Goal: Task Accomplishment & Management: Use online tool/utility

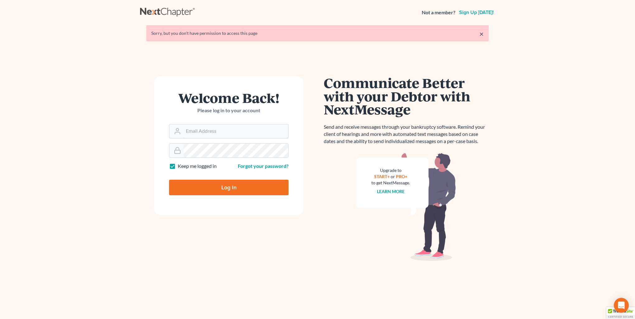
type input "[PERSON_NAME][EMAIL_ADDRESS][DOMAIN_NAME]"
click at [228, 181] on input "Log In" at bounding box center [229, 188] width 120 height 16
type input "Thinking..."
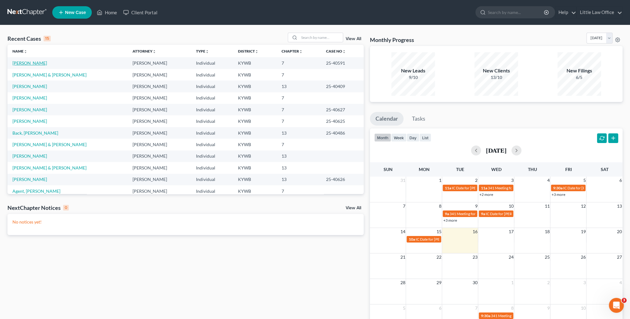
click at [27, 64] on link "[PERSON_NAME]" at bounding box center [29, 62] width 35 height 5
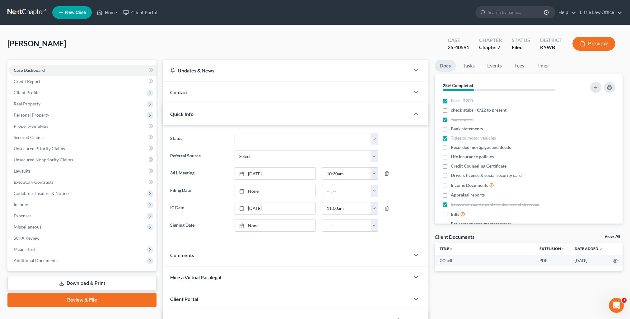
scroll to position [52, 0]
click at [224, 114] on div "Quick Info" at bounding box center [286, 113] width 247 height 21
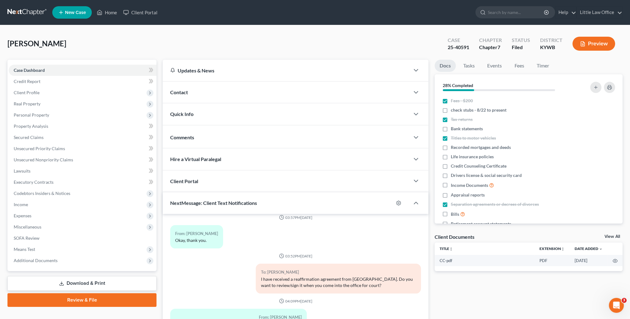
scroll to position [56, 0]
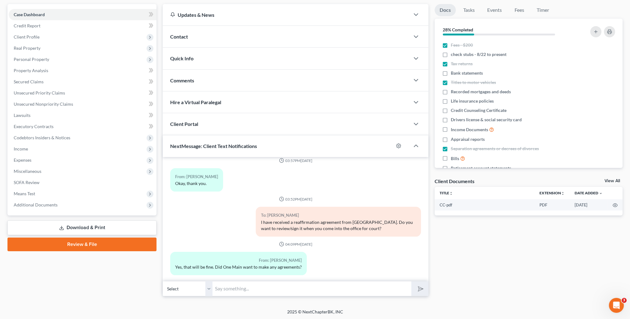
click at [256, 288] on input "text" at bounding box center [312, 288] width 199 height 15
type input "I followed up with them [DATE] and I'm awaiting their response."
click at [411, 282] on button "submit" at bounding box center [419, 289] width 17 height 15
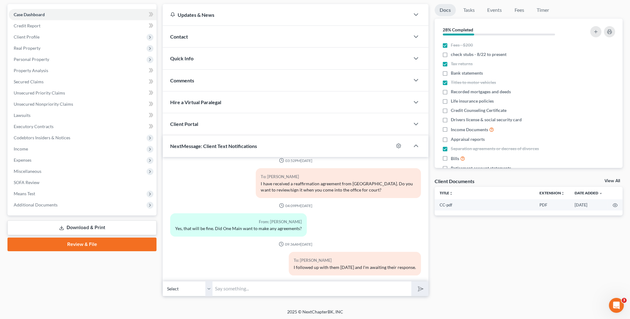
scroll to position [0, 0]
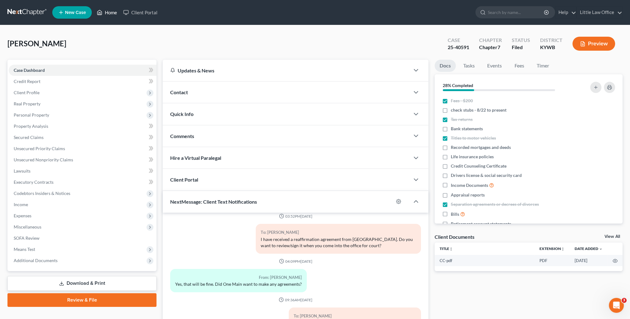
click at [115, 11] on link "Home" at bounding box center [107, 12] width 26 height 11
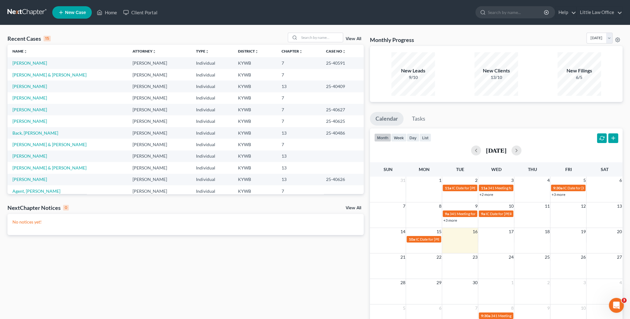
click at [24, 95] on td "[PERSON_NAME]" at bounding box center [67, 98] width 120 height 12
click at [26, 98] on link "[PERSON_NAME]" at bounding box center [29, 97] width 35 height 5
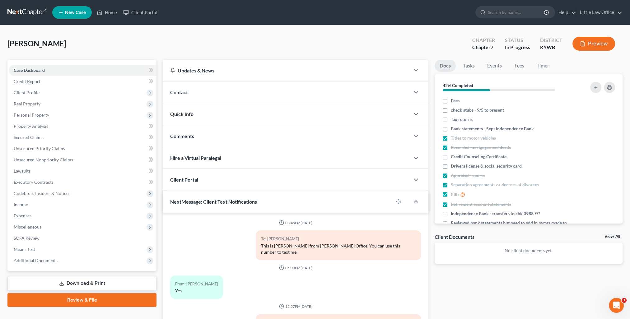
scroll to position [119, 0]
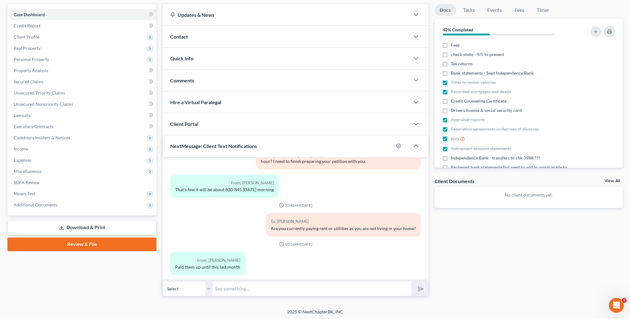
click at [285, 285] on input "text" at bounding box center [312, 288] width 199 height 15
type input "Will you be paying anything for rent or utilities now?"
click at [411, 282] on button "submit" at bounding box center [419, 289] width 17 height 15
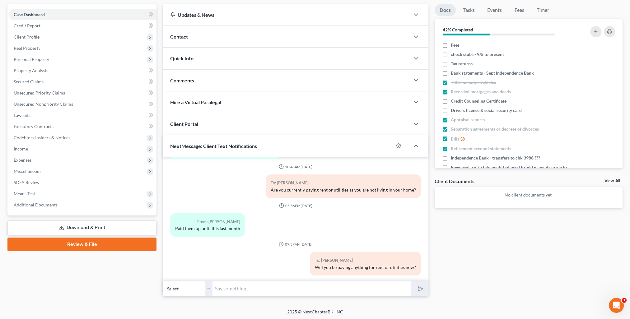
scroll to position [0, 0]
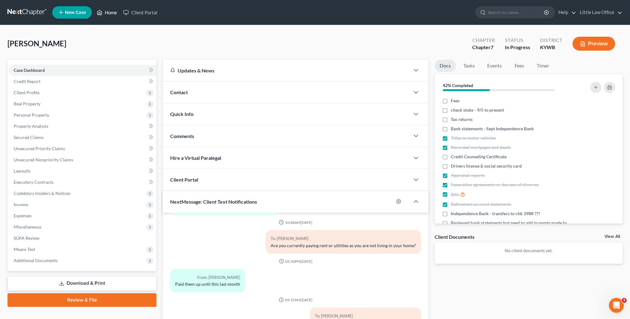
click at [113, 12] on link "Home" at bounding box center [107, 12] width 26 height 11
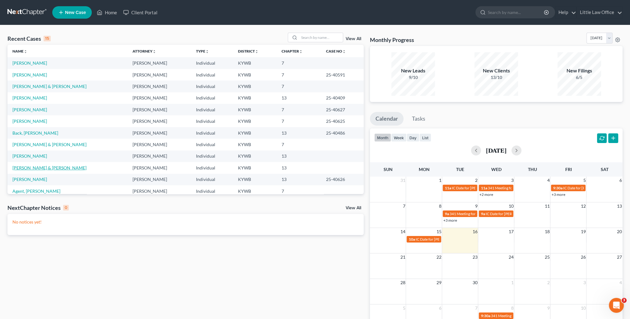
click at [38, 170] on link "[PERSON_NAME] & [PERSON_NAME]" at bounding box center [49, 167] width 74 height 5
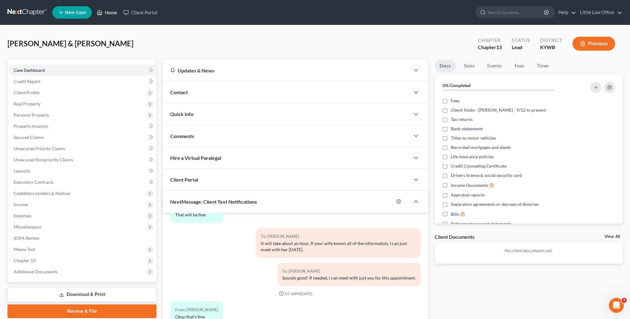
click at [118, 16] on link "Home" at bounding box center [107, 12] width 26 height 11
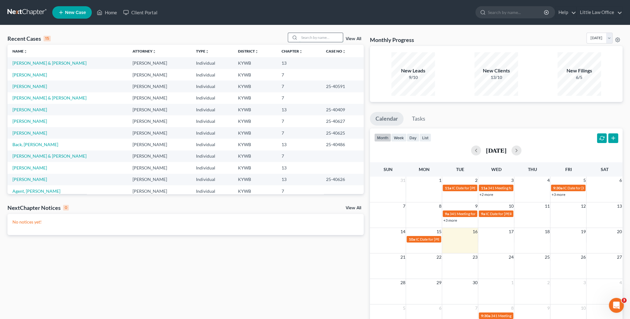
click at [318, 36] on input "search" at bounding box center [321, 37] width 44 height 9
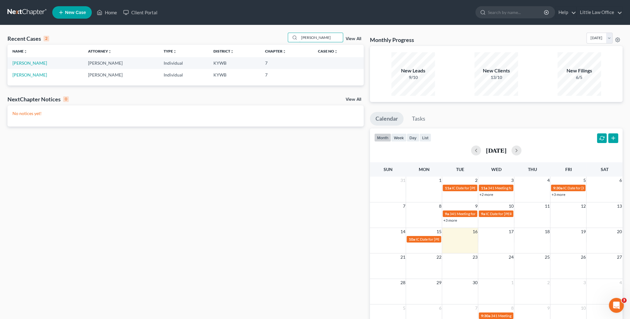
type input "[PERSON_NAME]"
click at [39, 62] on link "[PERSON_NAME]" at bounding box center [29, 62] width 35 height 5
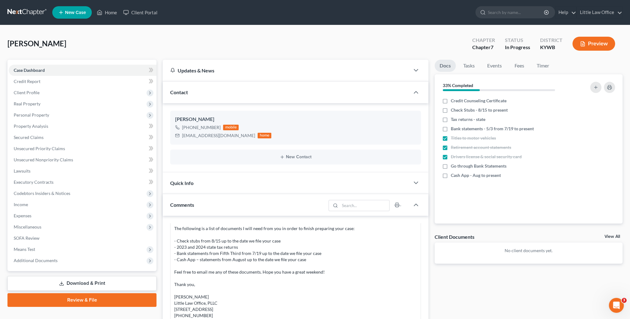
scroll to position [188, 0]
click at [451, 119] on label "Tax returns - state" at bounding box center [468, 119] width 35 height 6
click at [453, 119] on input "Tax returns - state" at bounding box center [455, 118] width 4 height 4
checkbox input "true"
click at [518, 68] on link "Fees" at bounding box center [519, 66] width 20 height 12
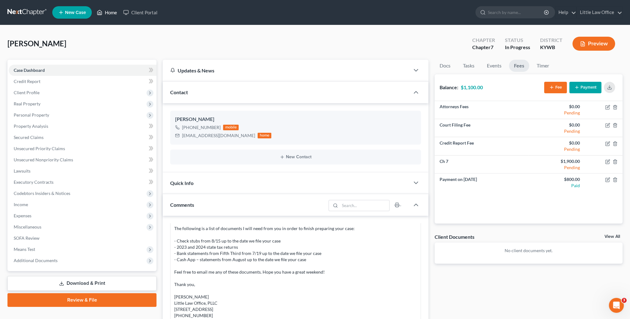
click at [115, 12] on link "Home" at bounding box center [107, 12] width 26 height 11
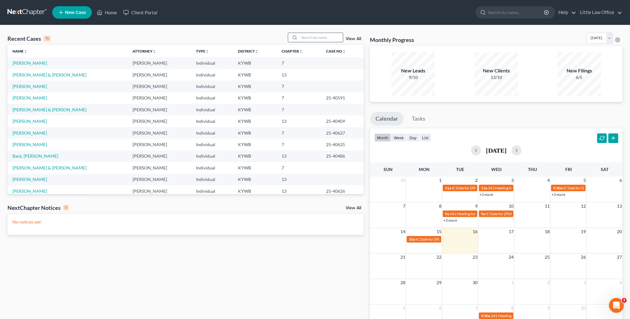
click at [324, 35] on input "search" at bounding box center [321, 37] width 44 height 9
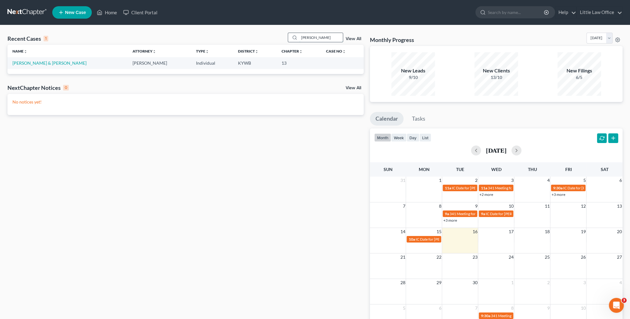
click at [315, 38] on input "[PERSON_NAME]" at bounding box center [321, 37] width 44 height 9
type input "[PERSON_NAME]"
click at [35, 65] on link "[PERSON_NAME]" at bounding box center [29, 62] width 35 height 5
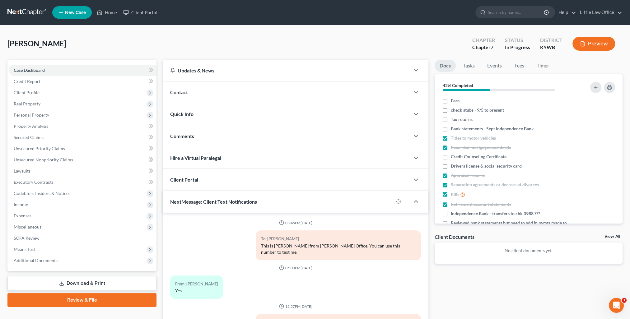
scroll to position [221, 0]
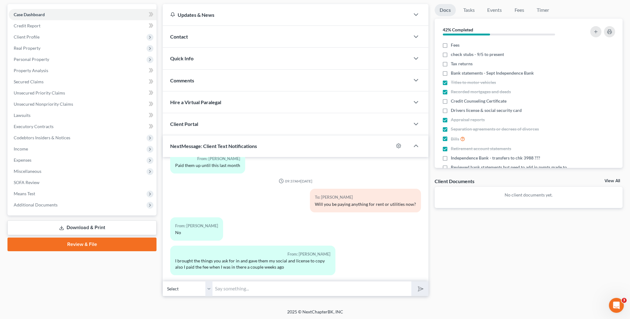
drag, startPoint x: 279, startPoint y: 292, endPoint x: 276, endPoint y: 294, distance: 3.6
click at [278, 293] on input "text" at bounding box center [312, 288] width 199 height 15
type input "Thank you!"
click at [411, 282] on button "submit" at bounding box center [419, 289] width 17 height 15
